Goal: Task Accomplishment & Management: Manage account settings

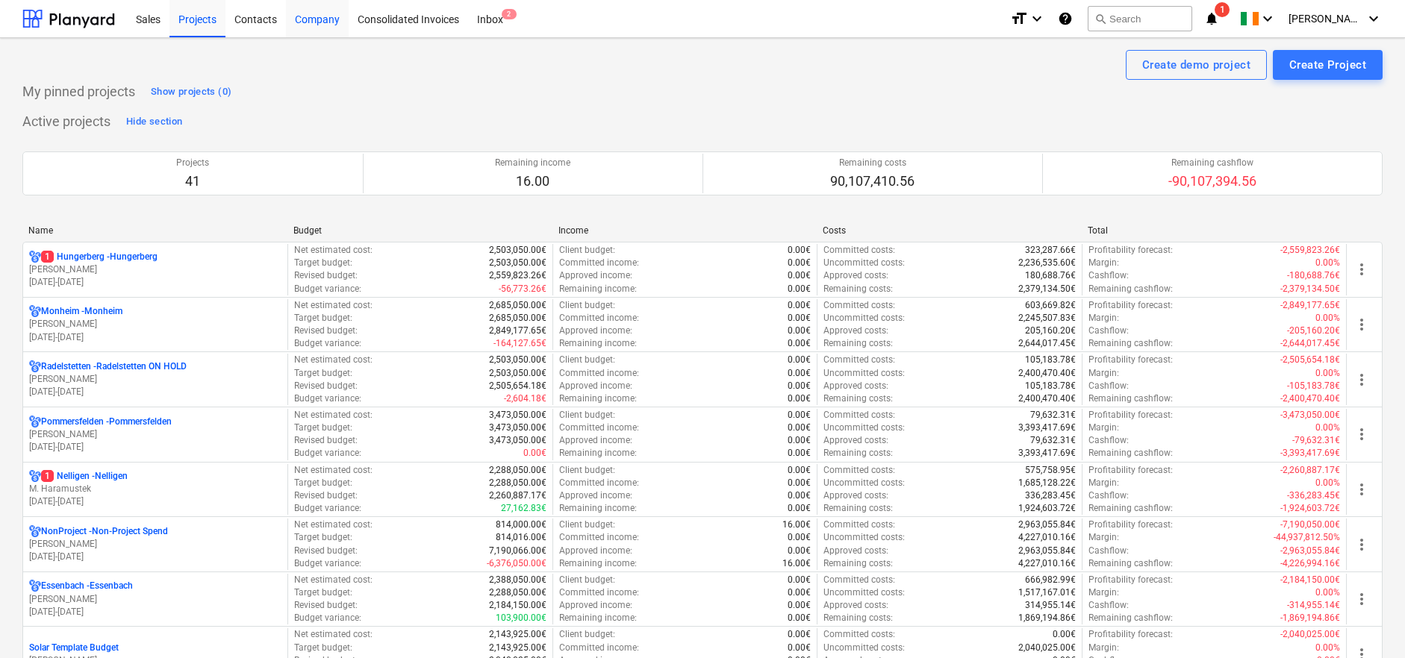
click at [313, 21] on div "Company" at bounding box center [317, 18] width 63 height 38
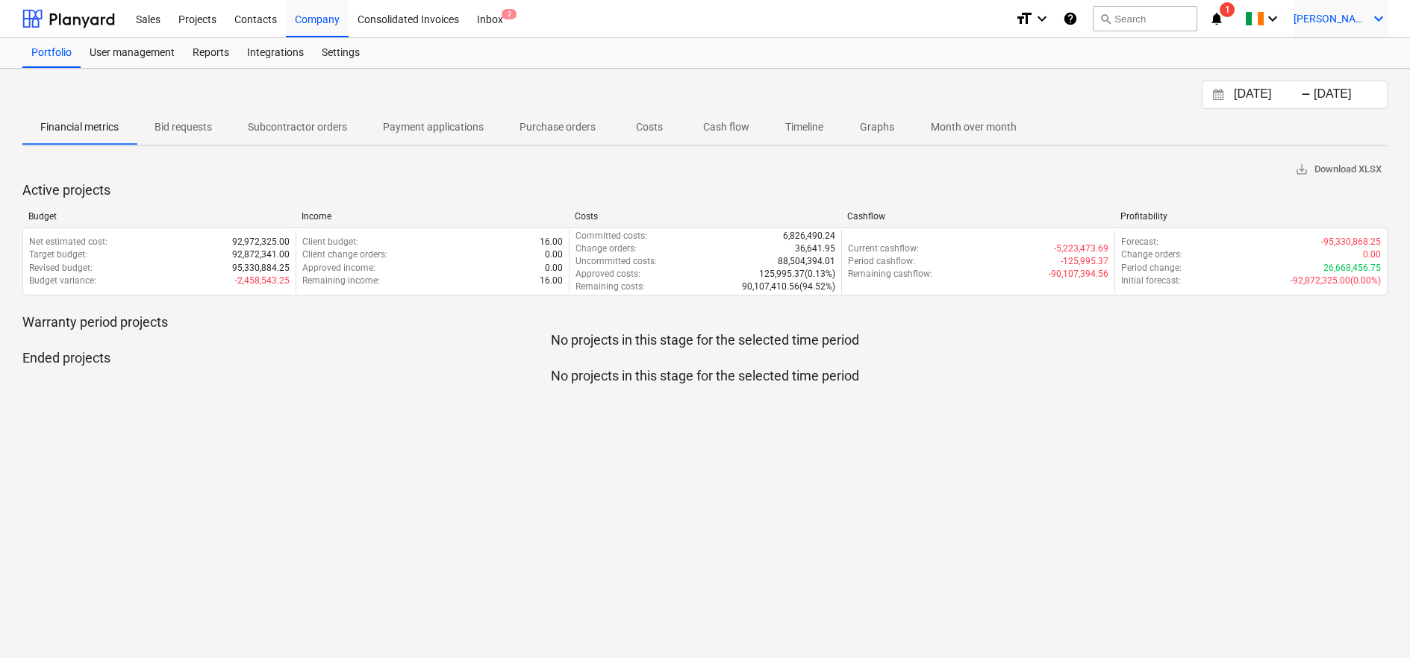
click at [1350, 16] on span "[PERSON_NAME]" at bounding box center [1330, 19] width 75 height 12
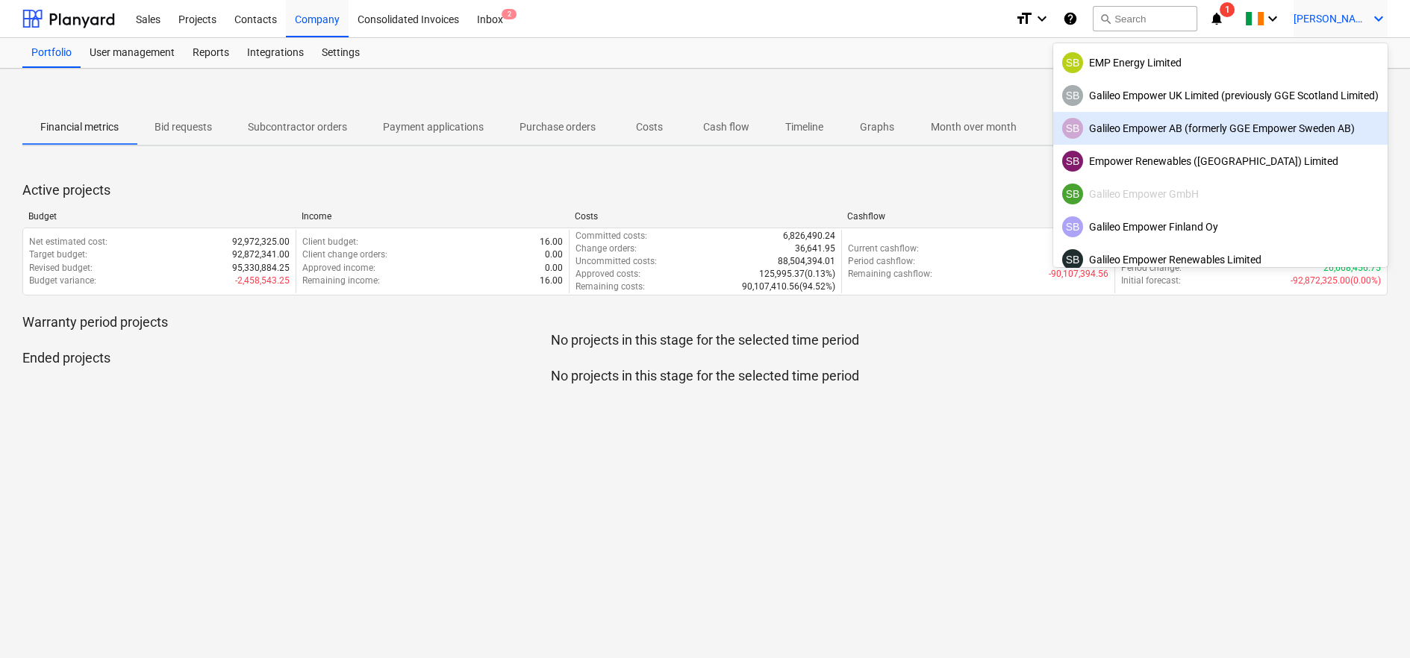
click at [205, 20] on div at bounding box center [705, 329] width 1410 height 658
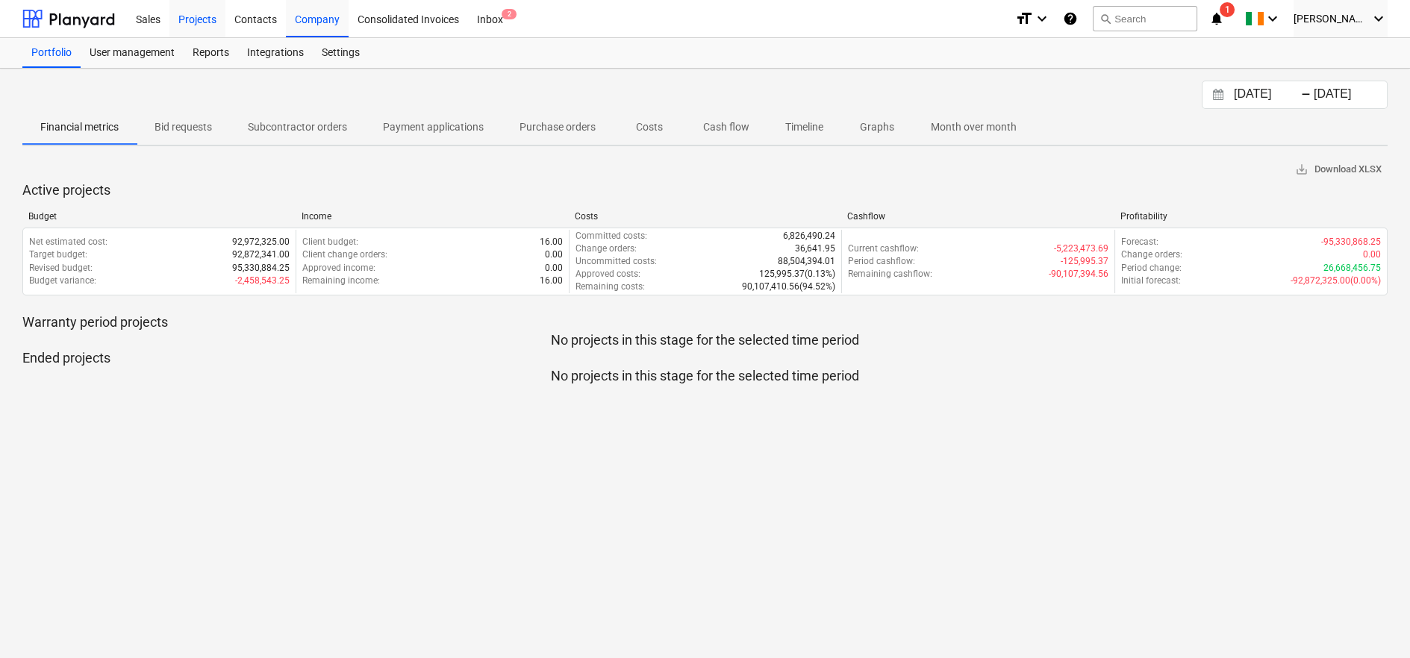
click at [202, 19] on div "Projects" at bounding box center [197, 18] width 56 height 38
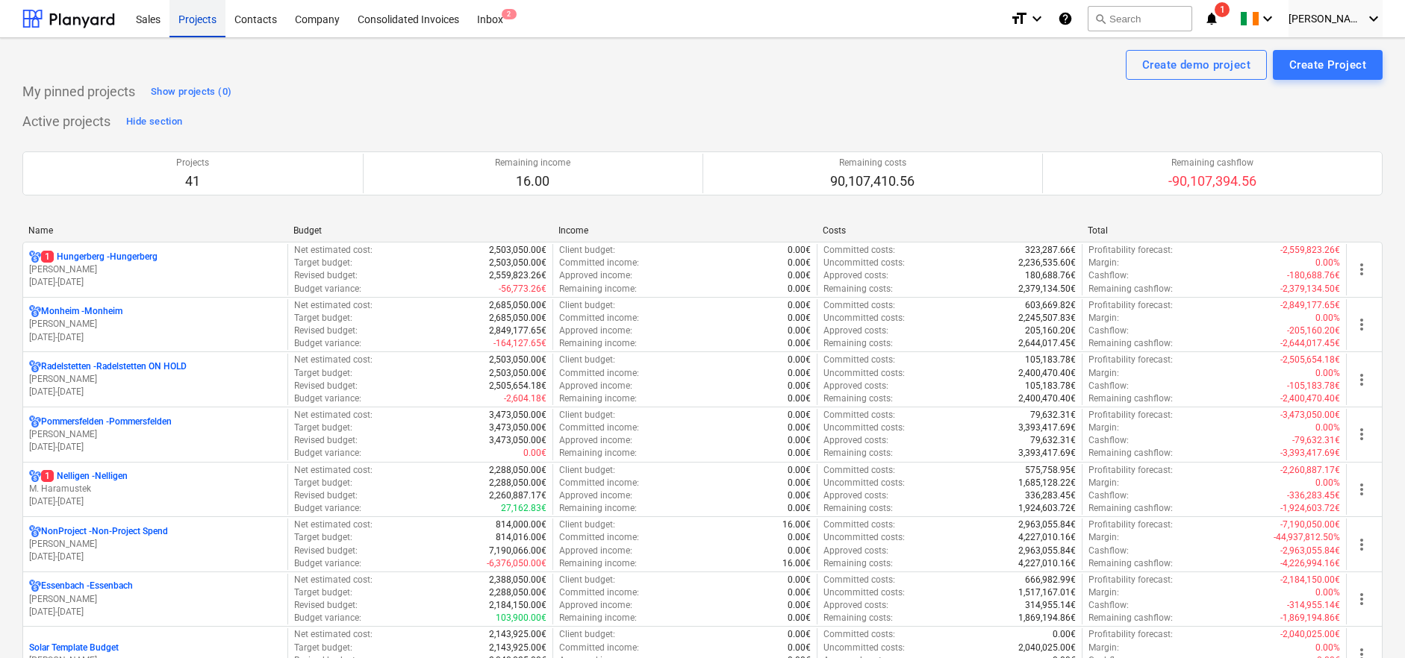
click at [198, 22] on div "Projects" at bounding box center [197, 18] width 56 height 38
click at [305, 20] on div "Company" at bounding box center [317, 18] width 63 height 38
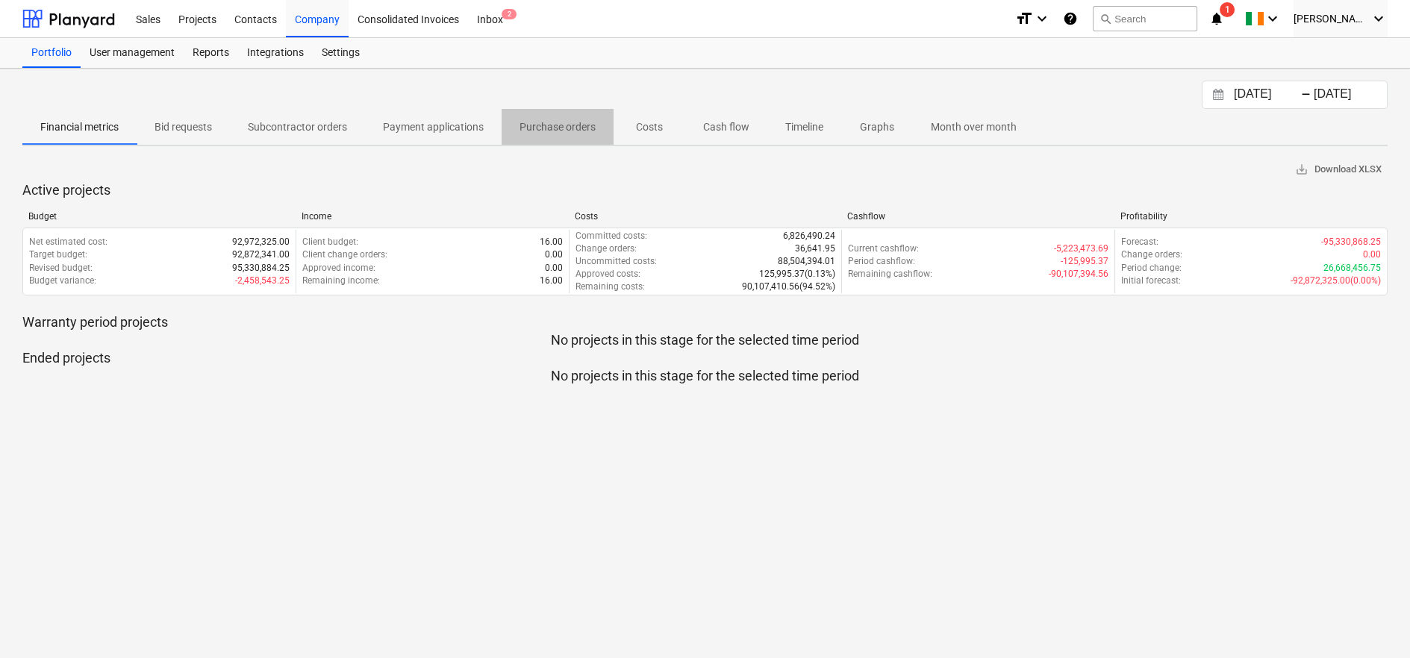
click at [553, 124] on p "Purchase orders" at bounding box center [557, 127] width 76 height 16
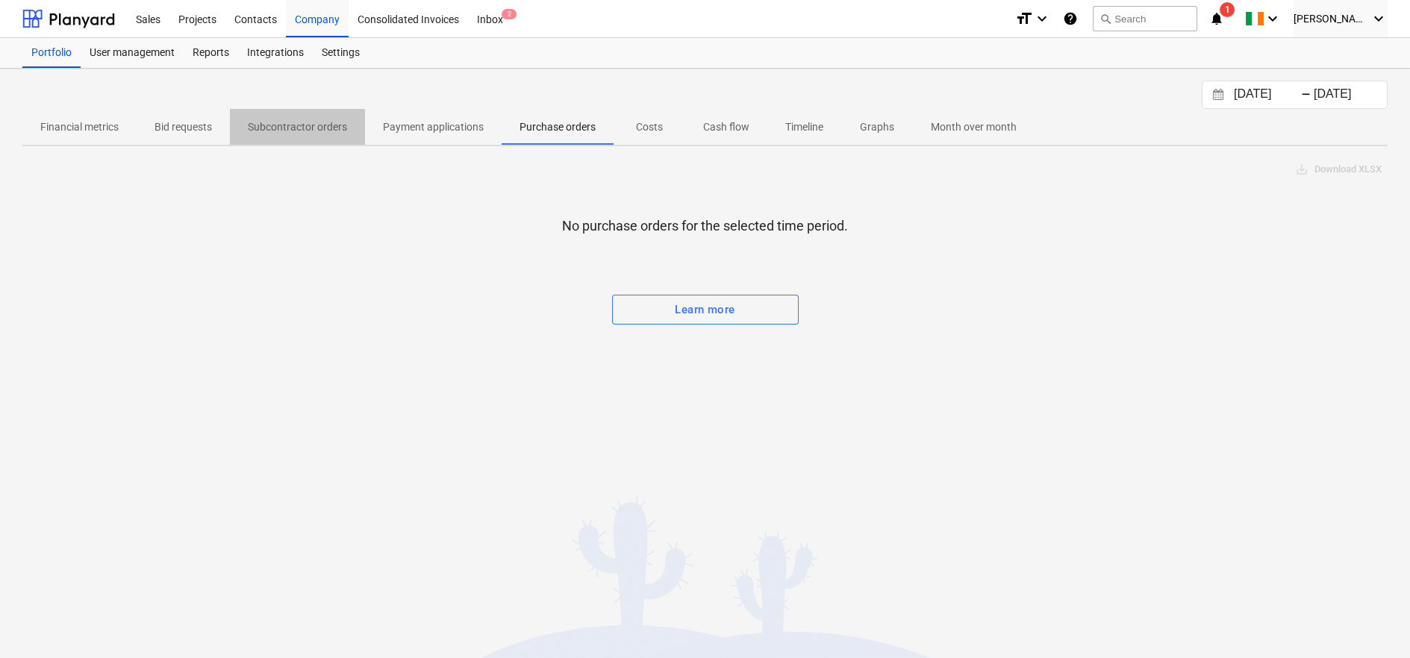
click at [303, 124] on p "Subcontractor orders" at bounding box center [297, 127] width 99 height 16
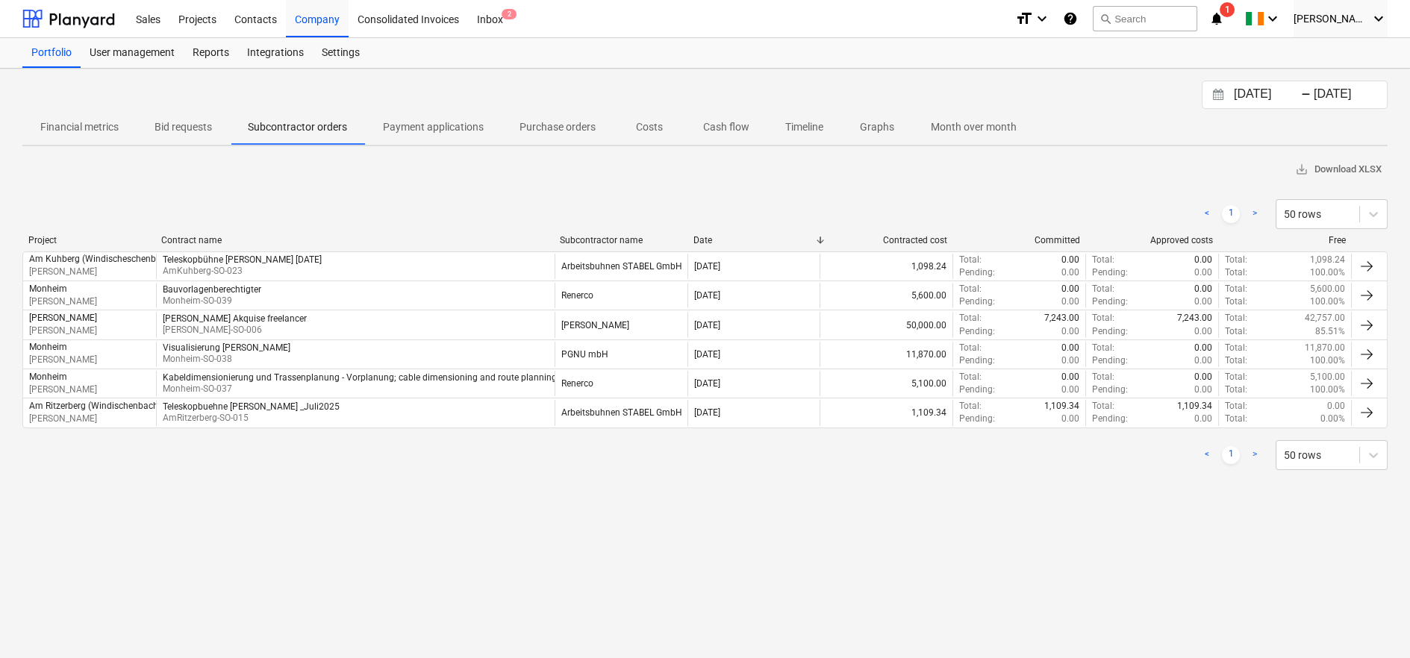
click at [1271, 96] on input "[DATE]" at bounding box center [1269, 94] width 76 height 21
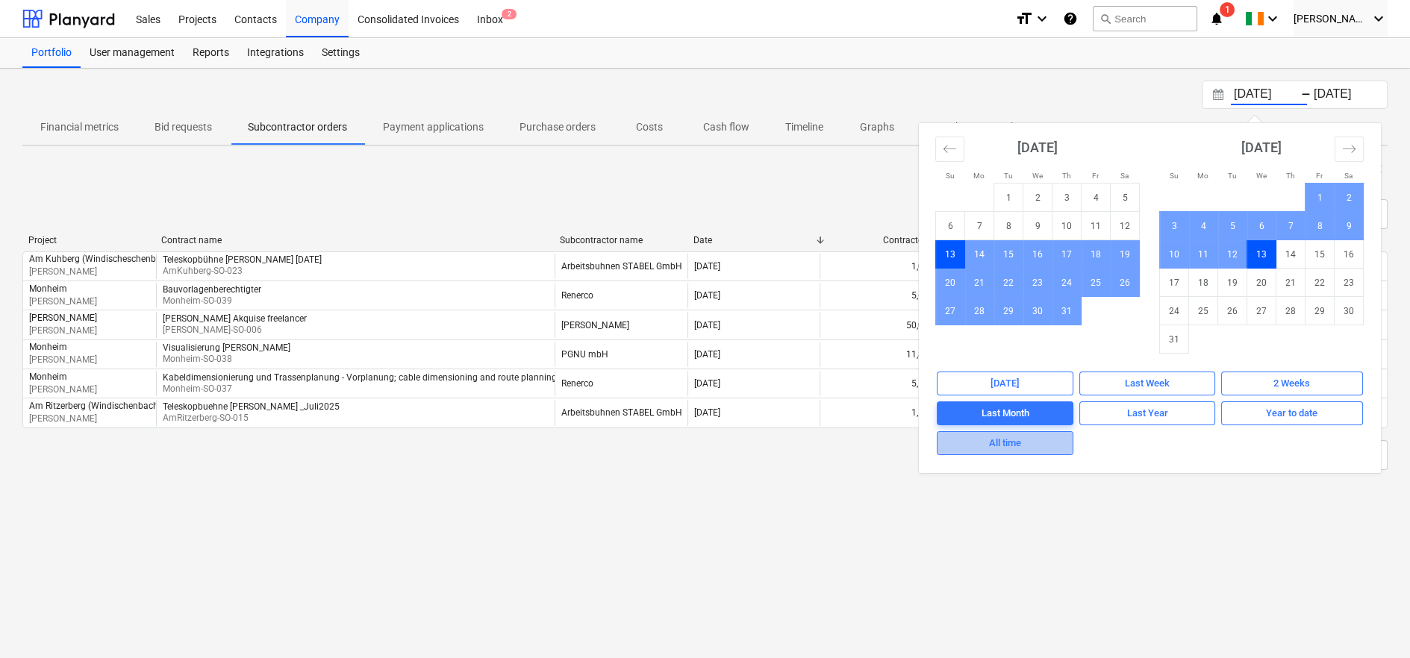
click at [996, 447] on div "All time" at bounding box center [1005, 443] width 32 height 17
type input "[DATE]"
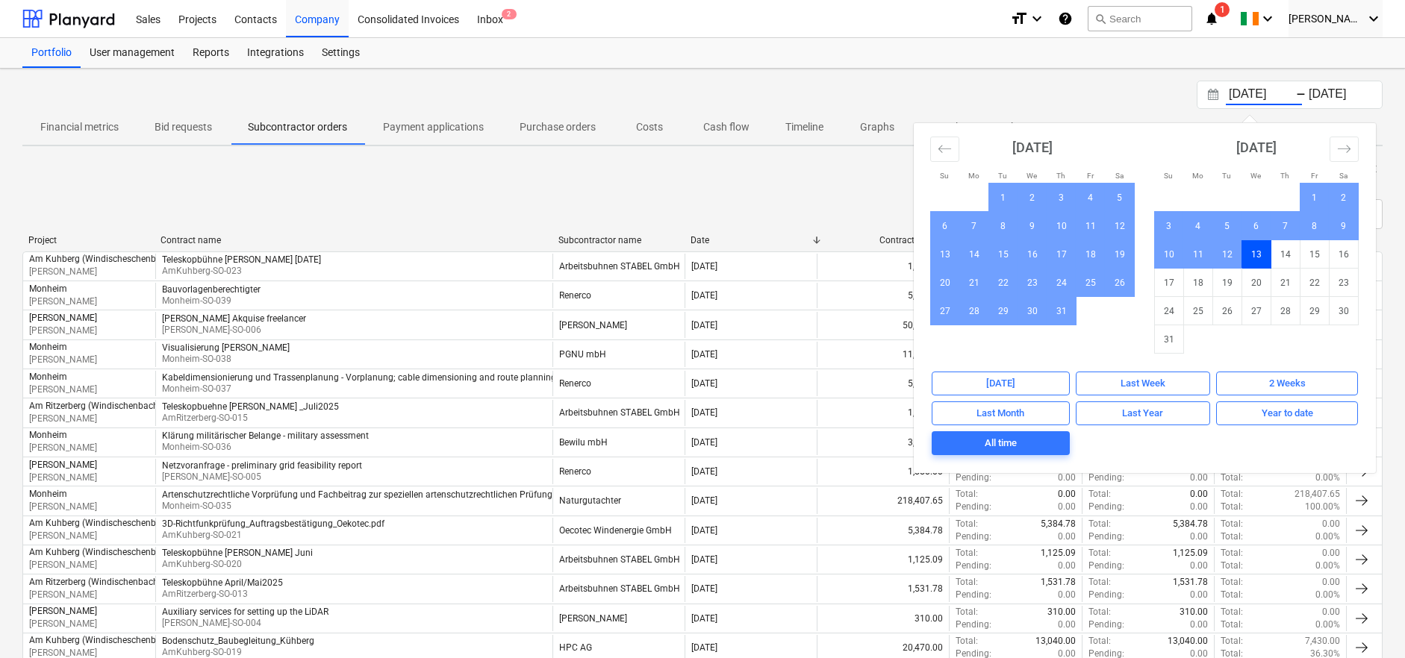
click at [778, 167] on div "save_alt Download XLSX" at bounding box center [702, 169] width 1360 height 23
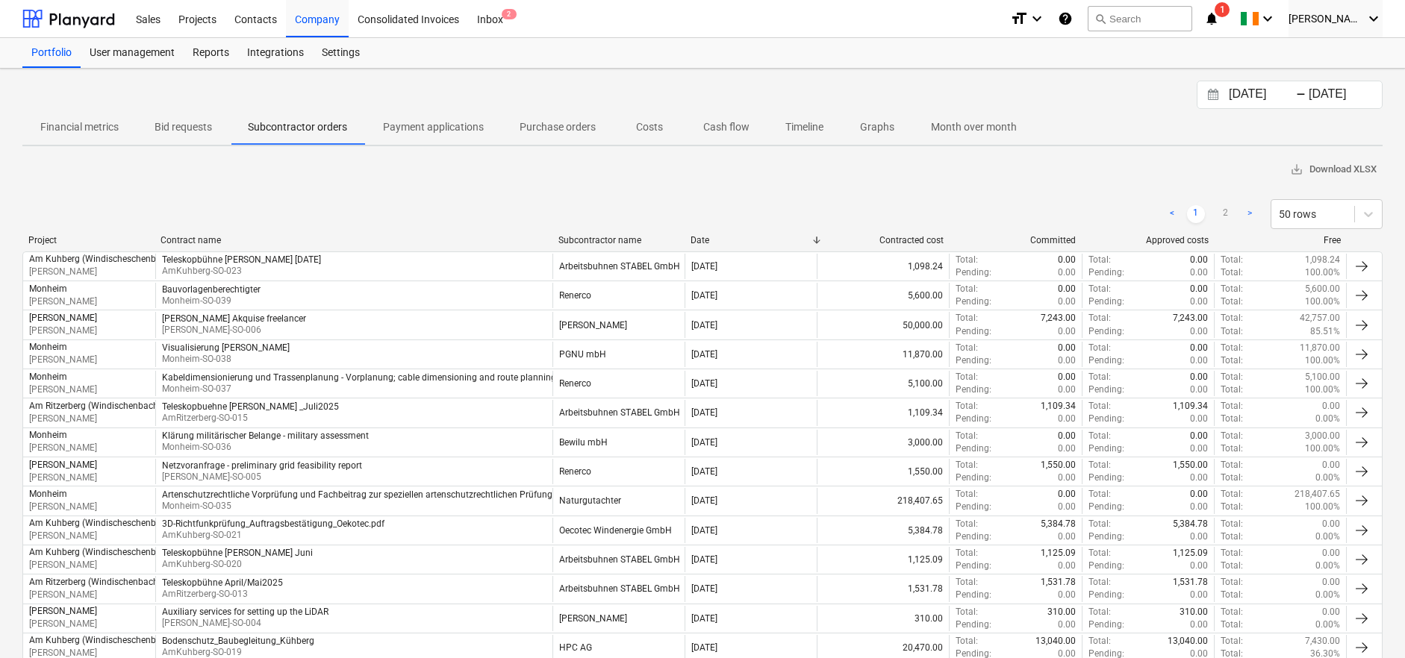
click at [590, 240] on div "Subcontractor name" at bounding box center [618, 240] width 120 height 10
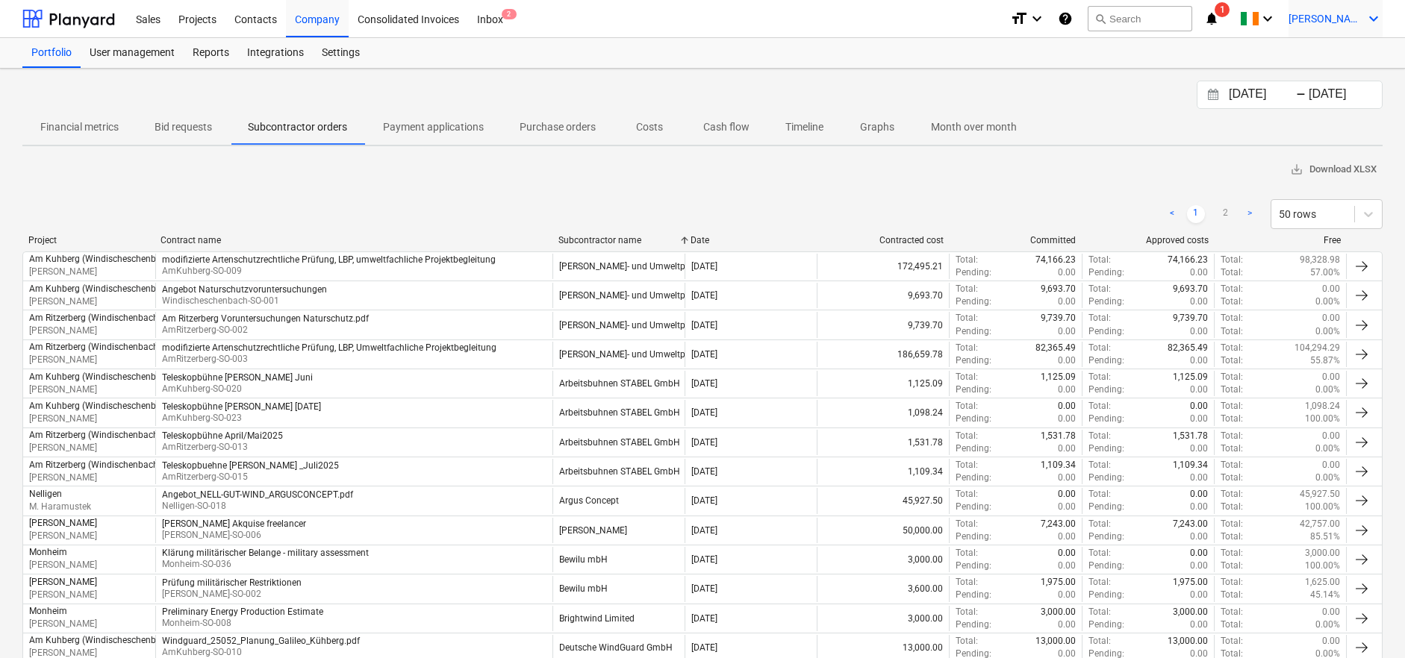
click at [1354, 20] on span "[PERSON_NAME]" at bounding box center [1325, 19] width 75 height 12
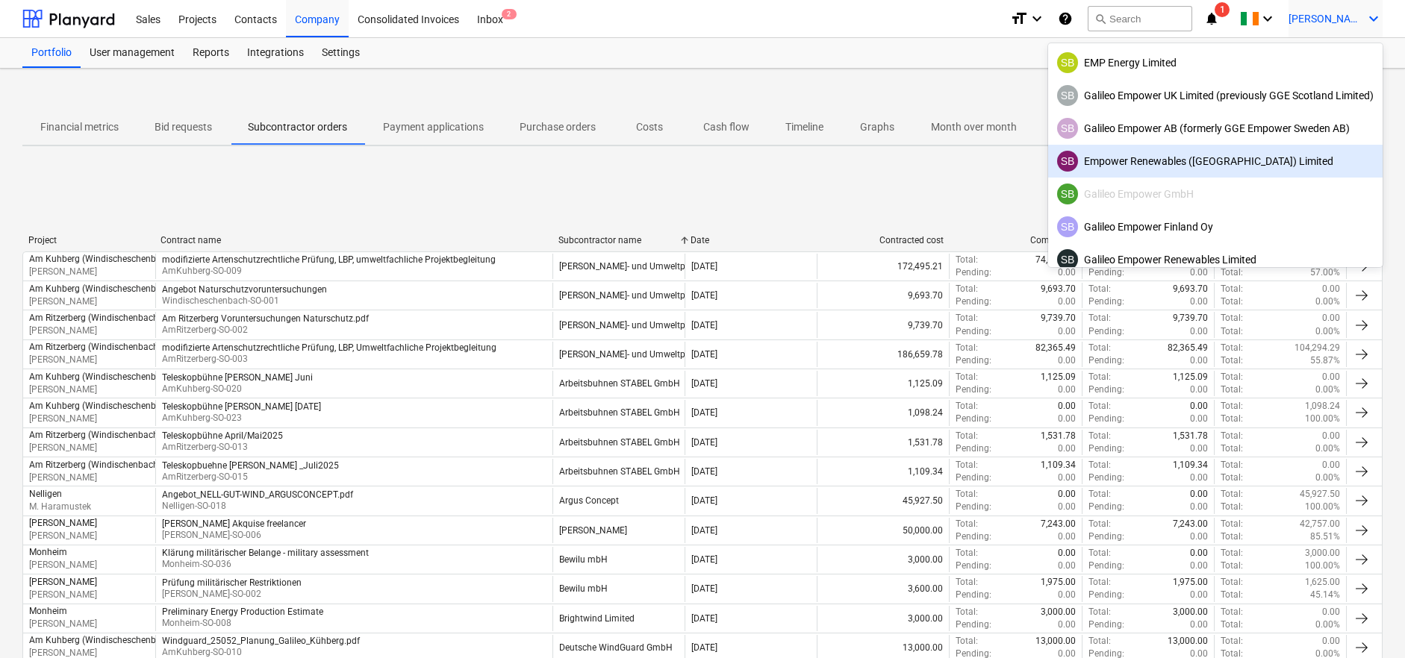
click at [1228, 159] on div "SB Empower Renewables ([GEOGRAPHIC_DATA]) Limited" at bounding box center [1215, 161] width 316 height 21
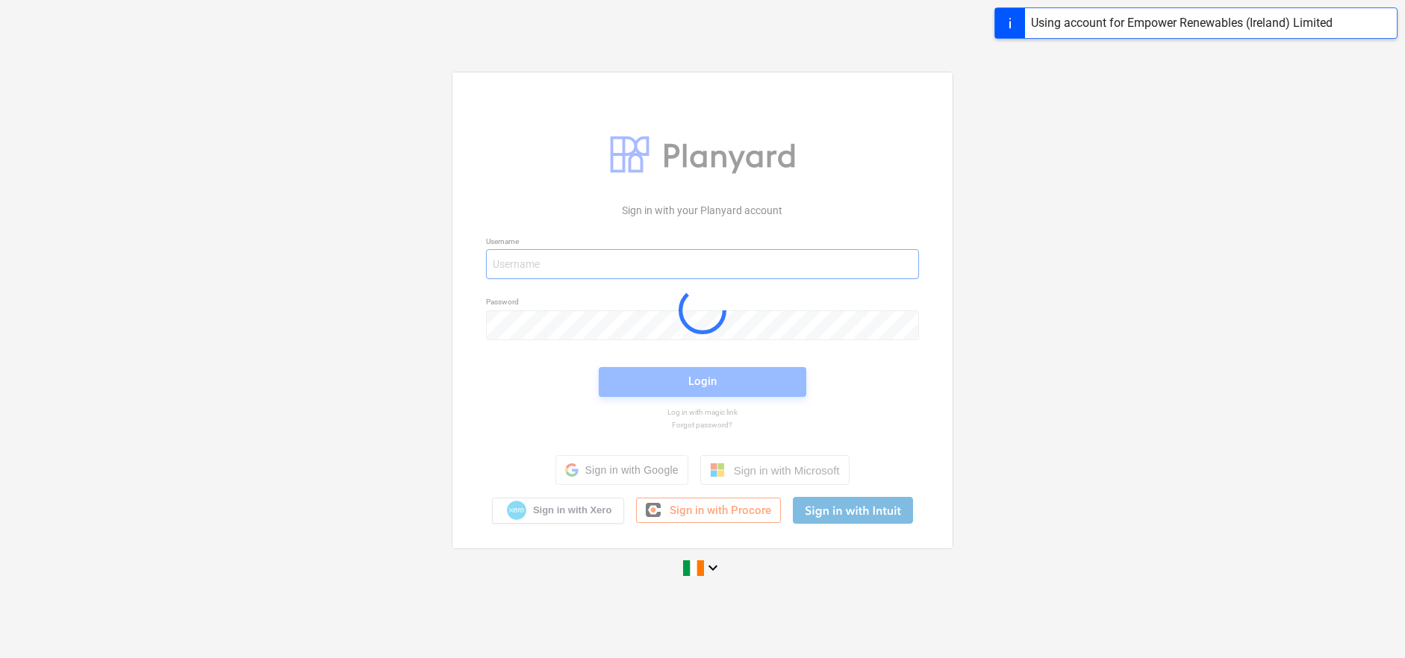
type input "[EMAIL_ADDRESS][DOMAIN_NAME]"
